Goal: Transaction & Acquisition: Purchase product/service

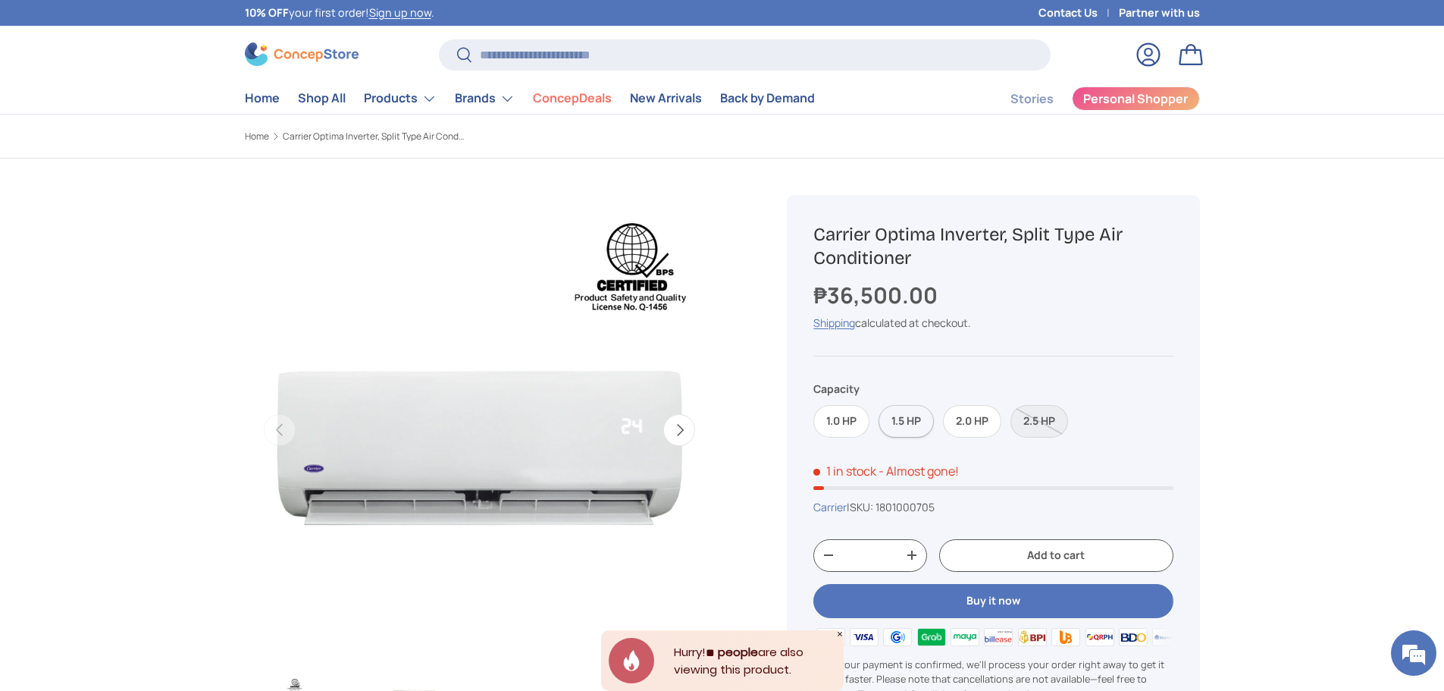
click at [904, 422] on label "1.5 HP" at bounding box center [905, 421] width 55 height 33
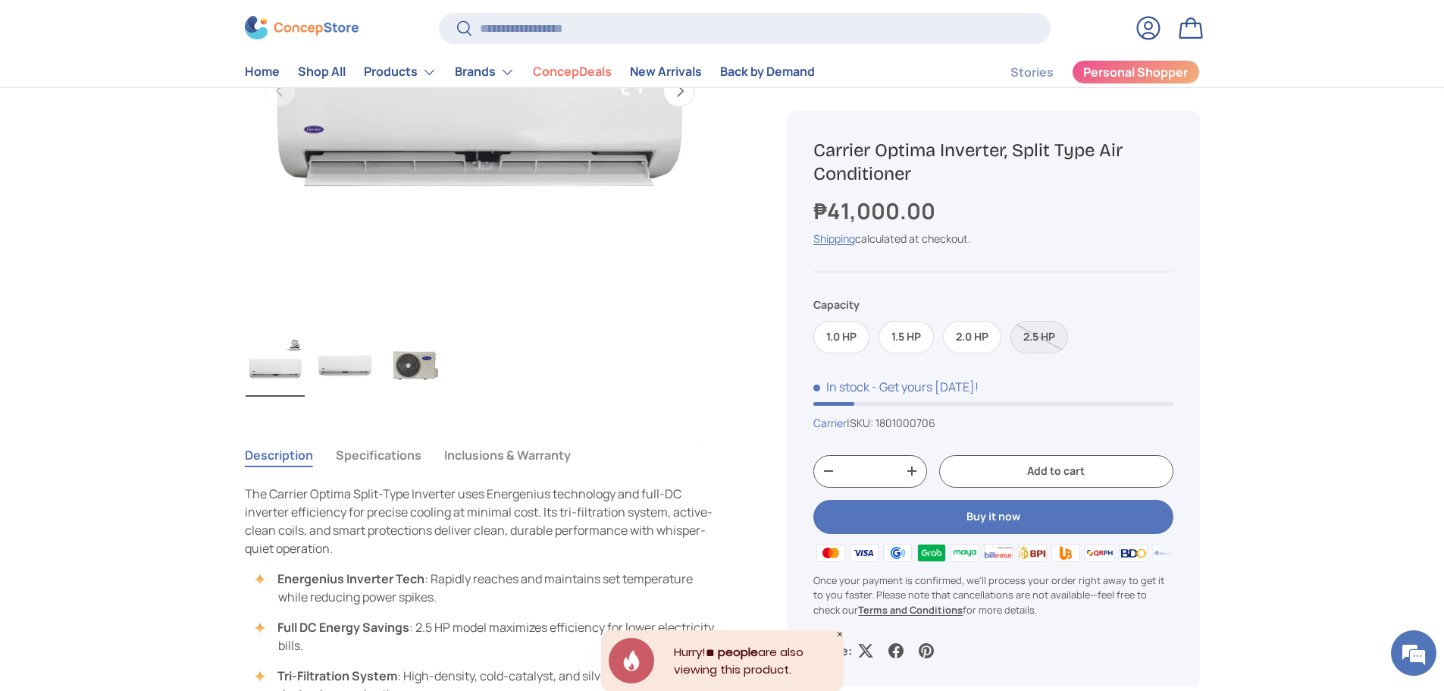
scroll to position [152, 0]
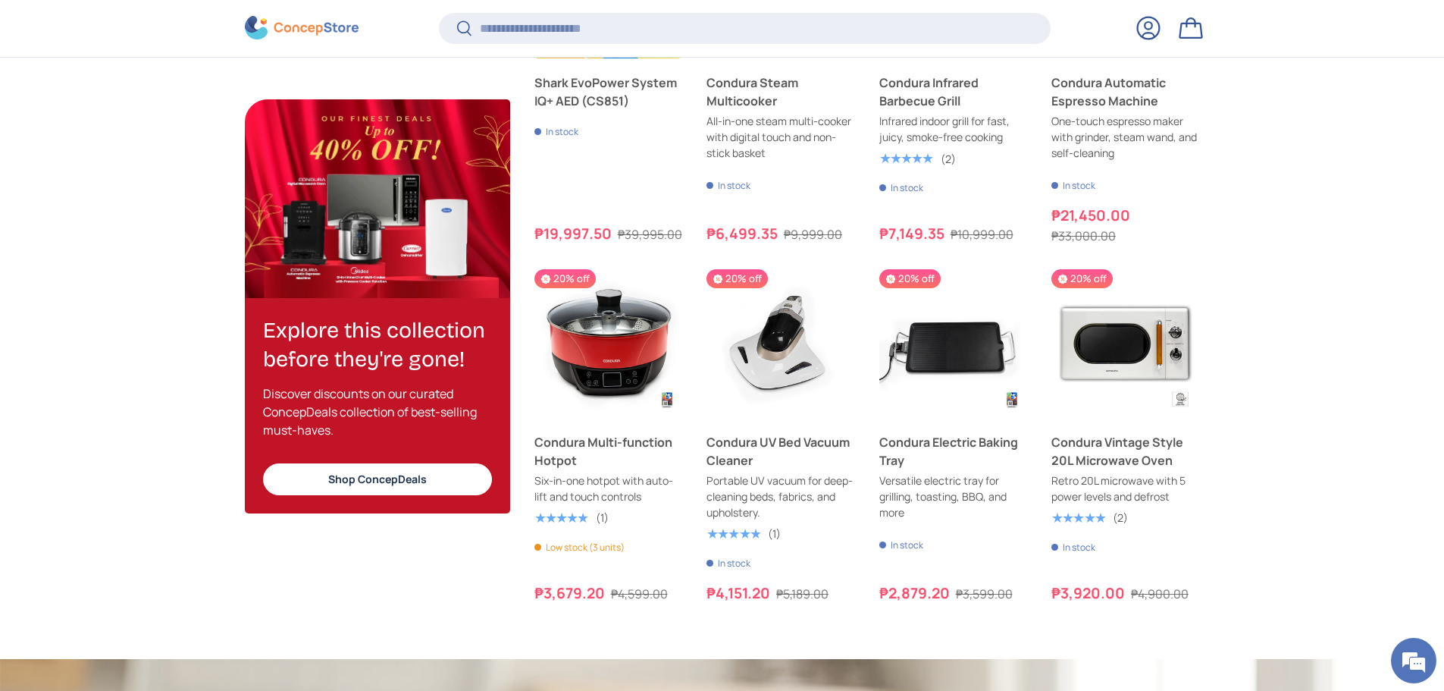
scroll to position [1983, 0]
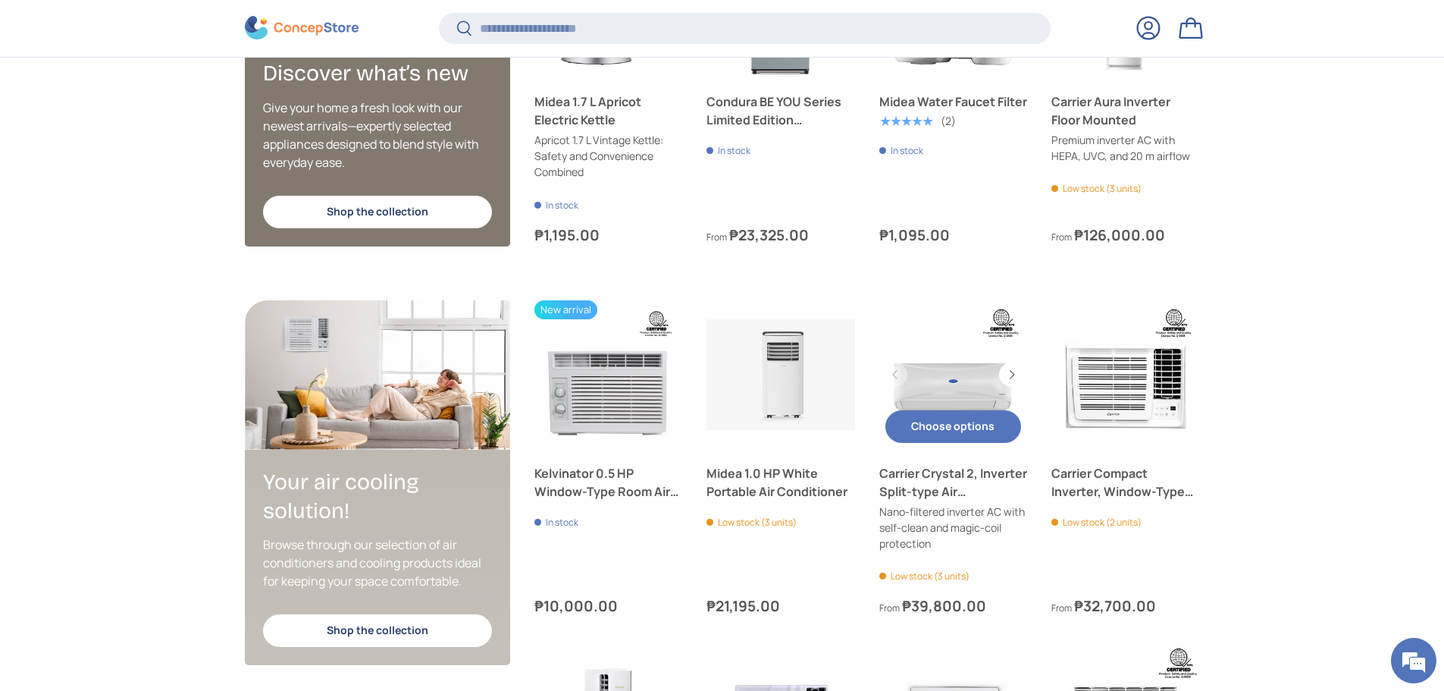
click at [956, 481] on link "Carrier Crystal 2, Inverter Split-type Air Conditioner" at bounding box center [953, 482] width 149 height 36
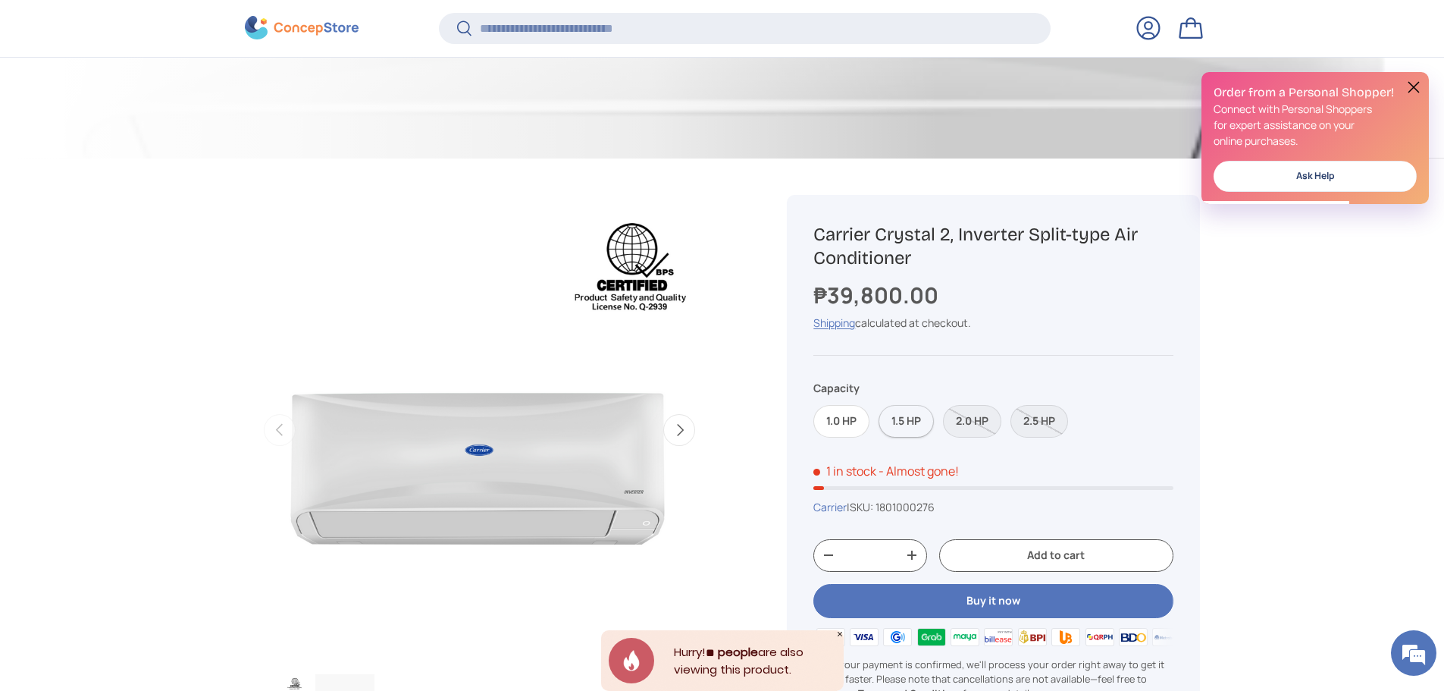
click at [910, 425] on label "1.5 HP" at bounding box center [905, 421] width 55 height 33
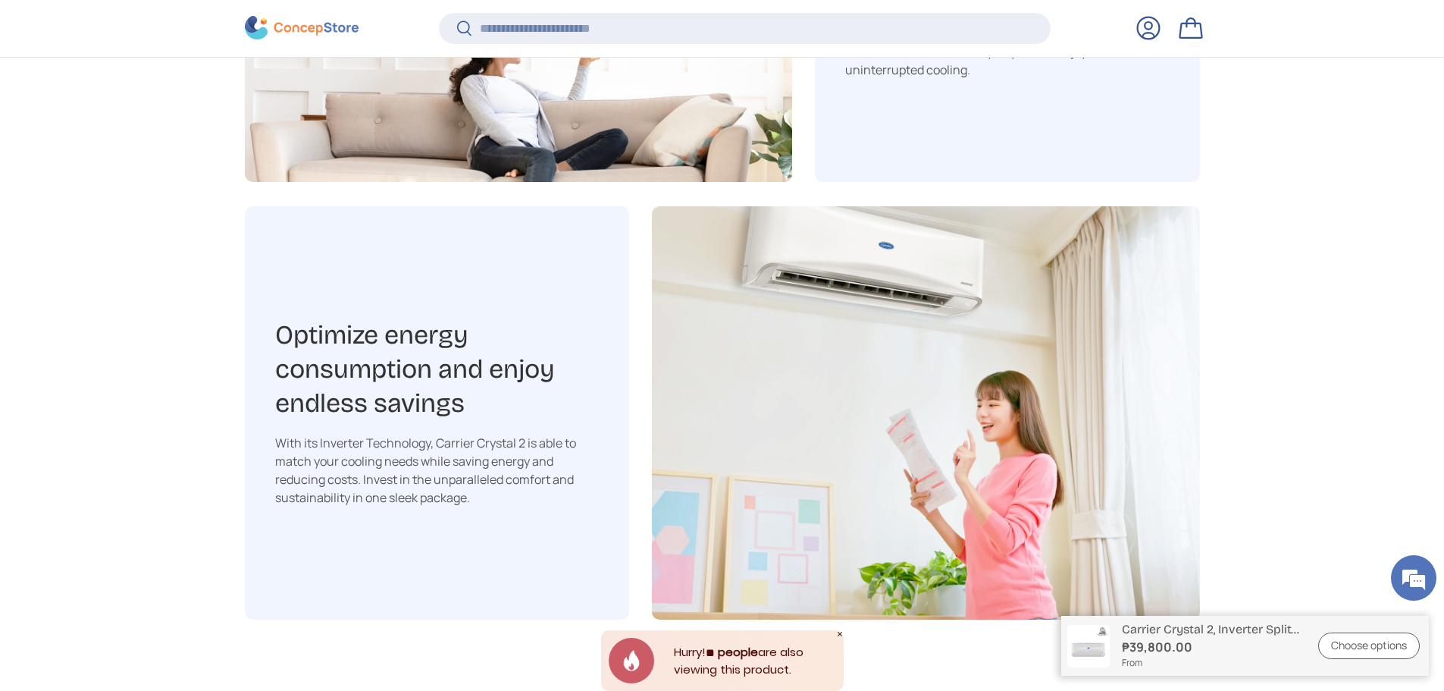
scroll to position [3636, 6197]
